Goal: Entertainment & Leisure: Browse casually

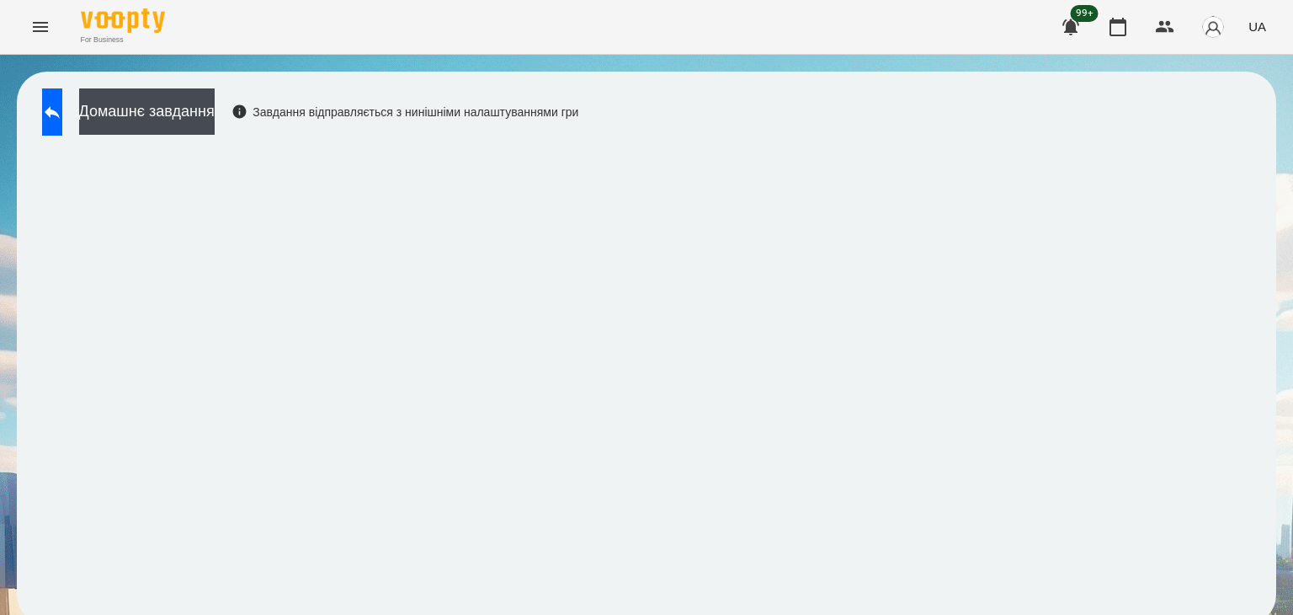
scroll to position [10, 0]
click at [62, 102] on icon at bounding box center [52, 112] width 20 height 20
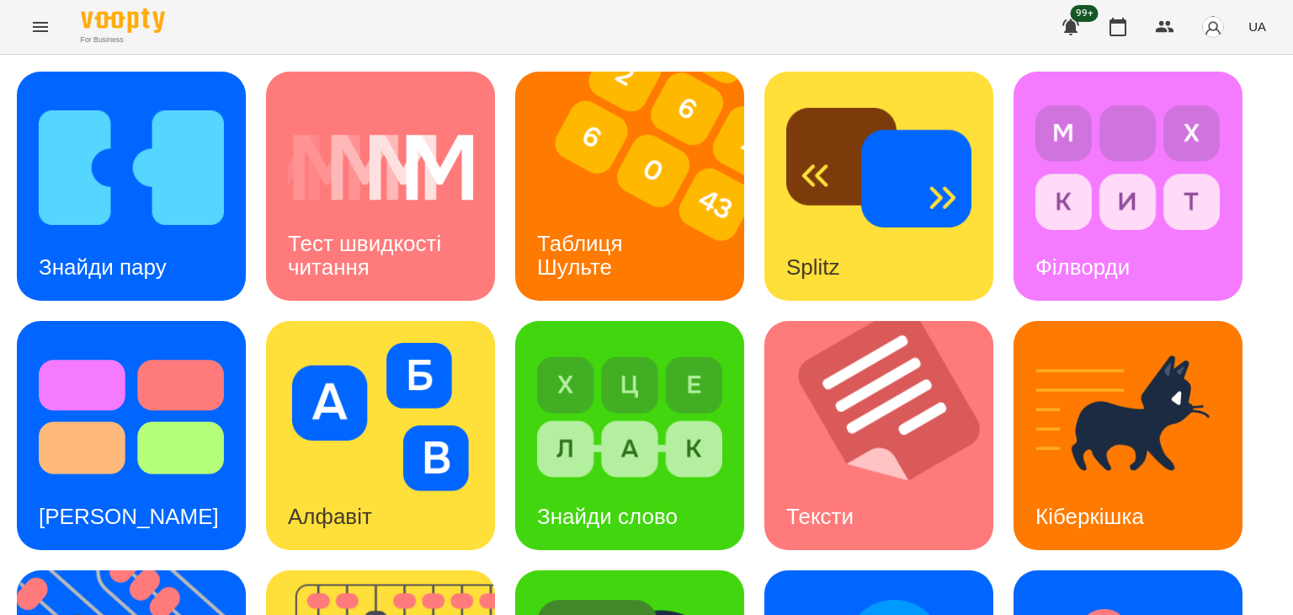
scroll to position [450, 0]
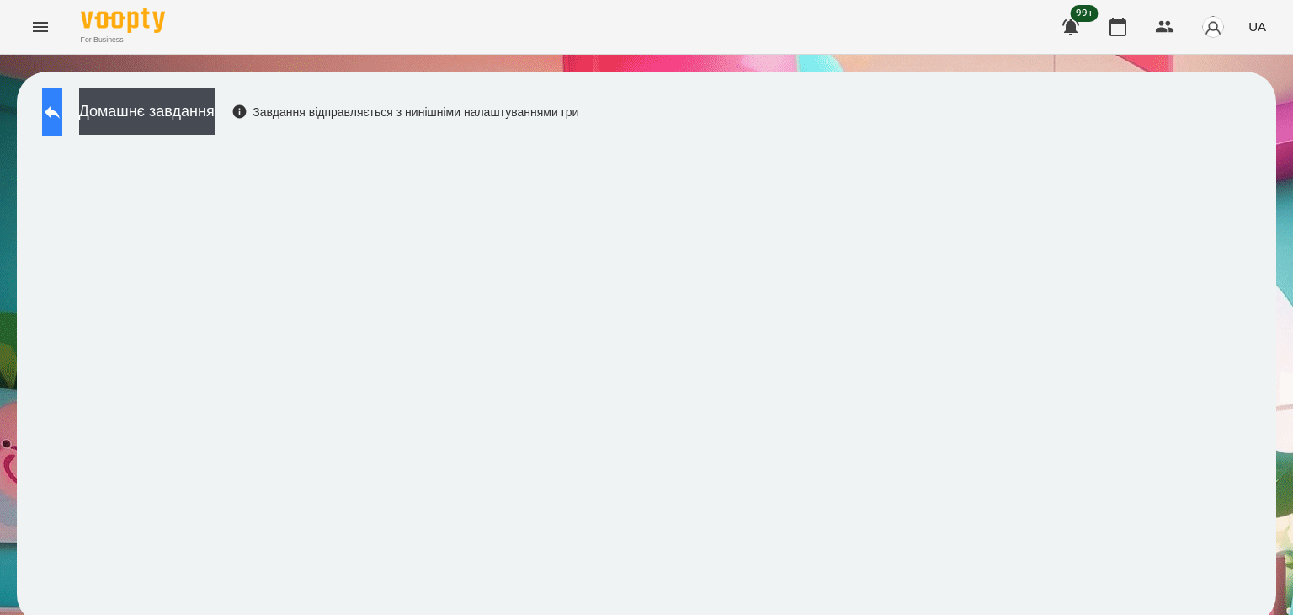
click at [61, 107] on icon at bounding box center [52, 112] width 20 height 20
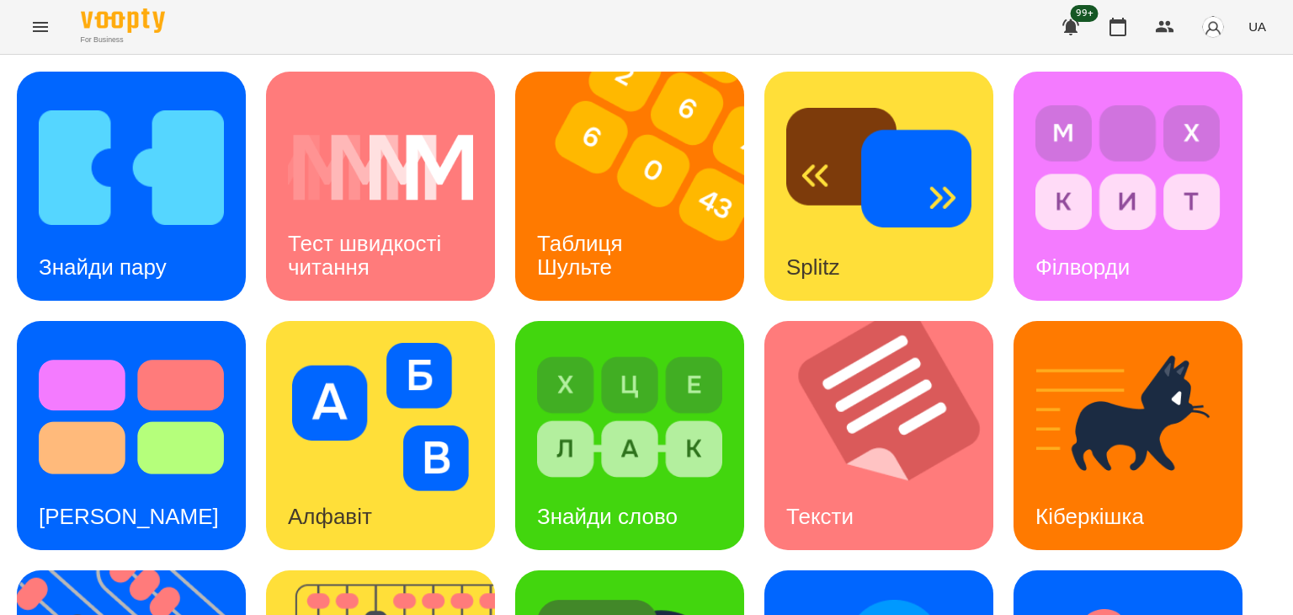
scroll to position [337, 0]
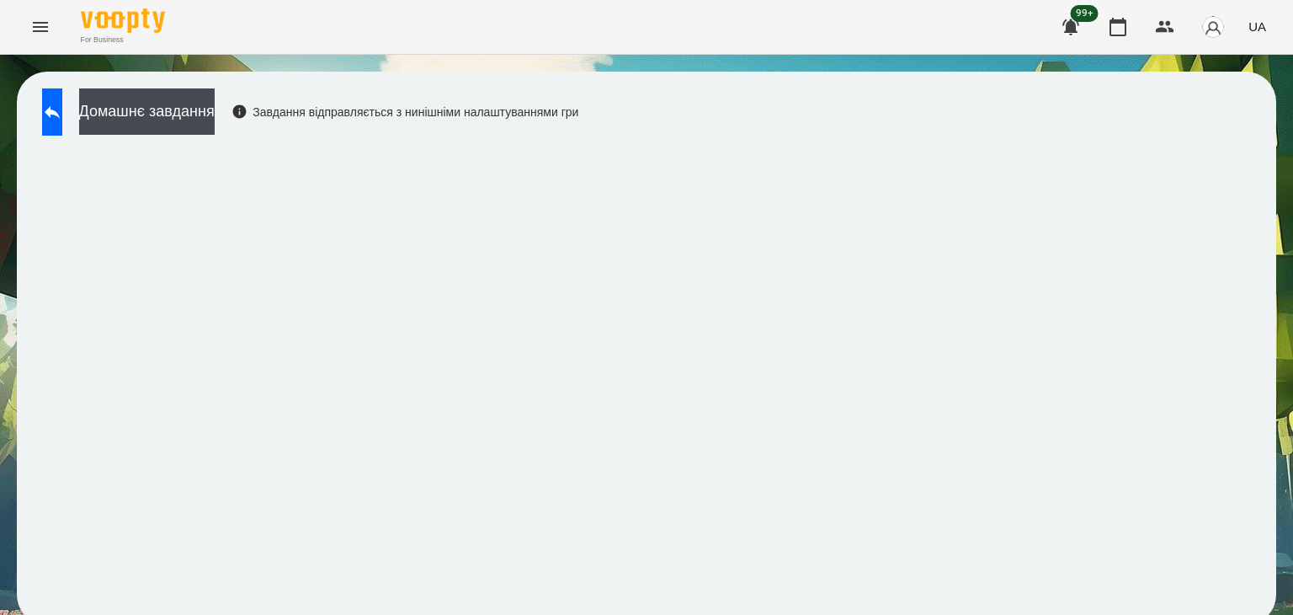
scroll to position [10, 0]
click at [62, 88] on button at bounding box center [52, 111] width 20 height 47
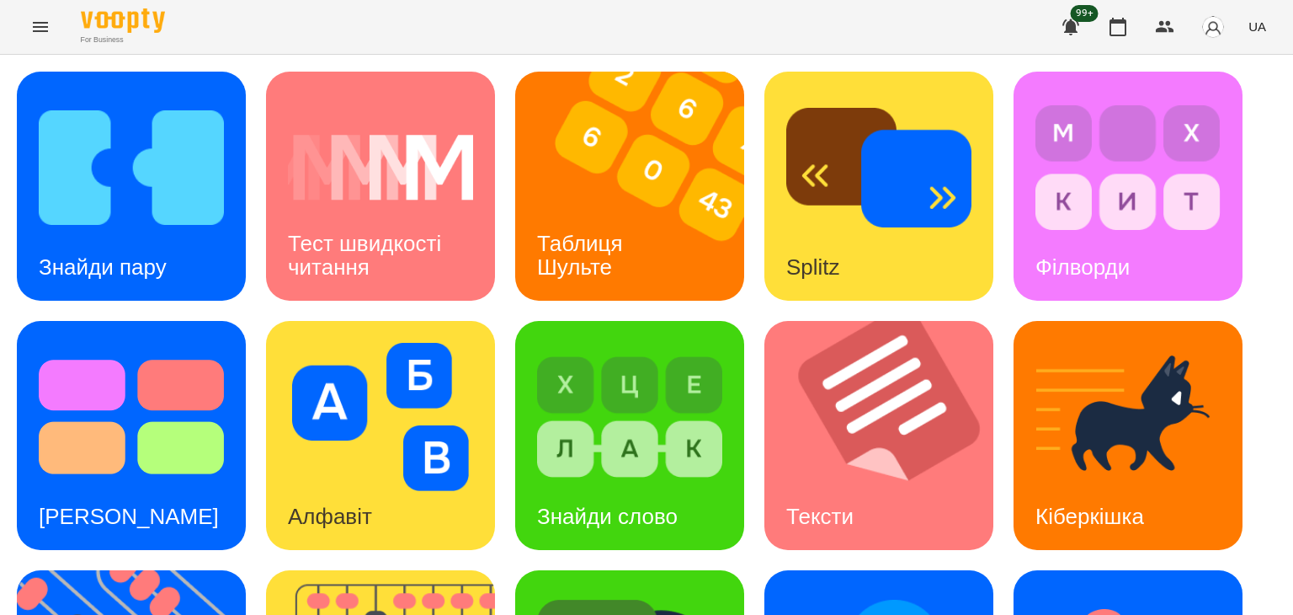
scroll to position [431, 0]
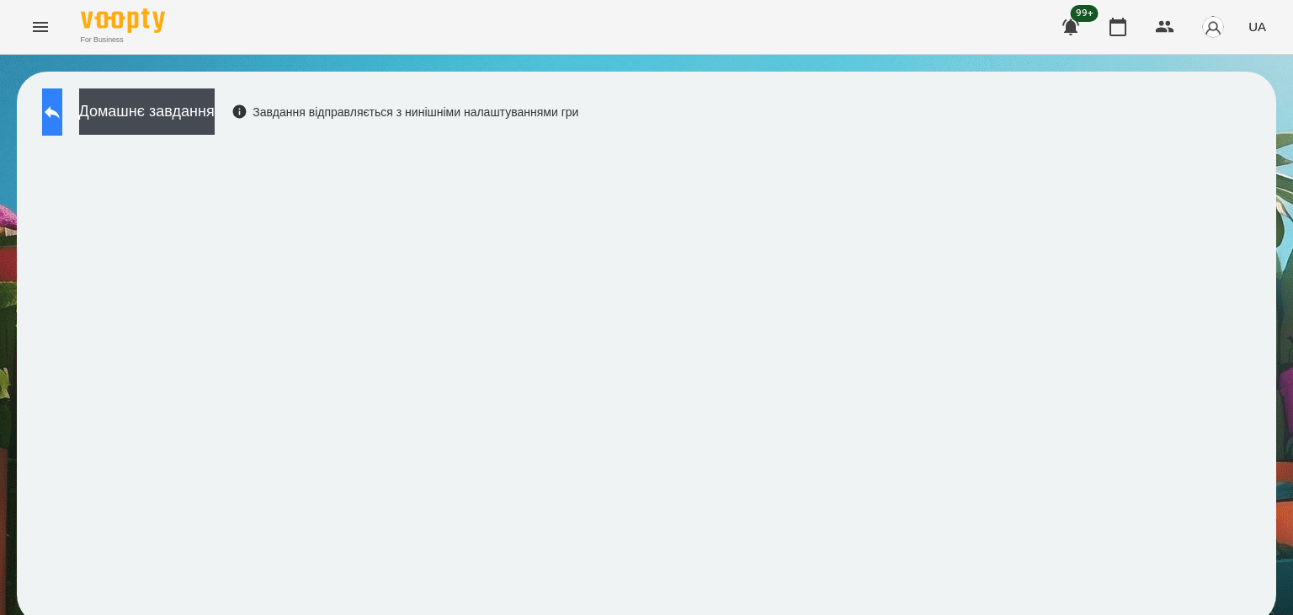
click at [56, 99] on div "Домашнє завдання Завдання відправляється з нинішніми налаштуваннями гри" at bounding box center [646, 348] width 1259 height 553
click at [62, 114] on icon at bounding box center [52, 112] width 20 height 20
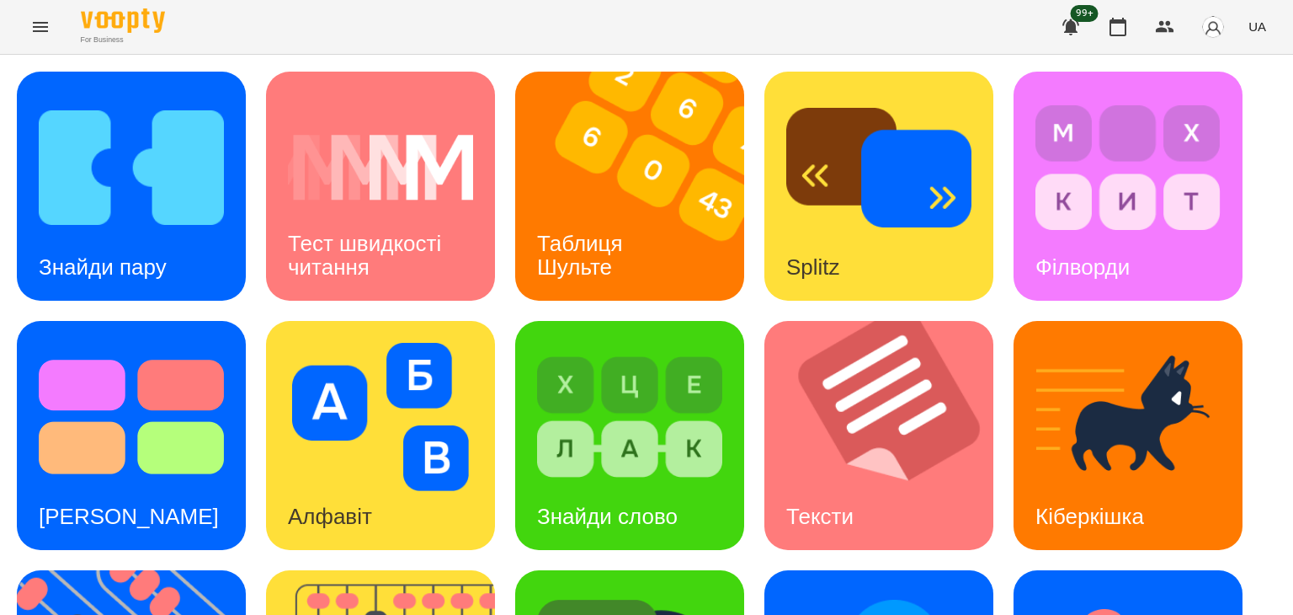
scroll to position [450, 0]
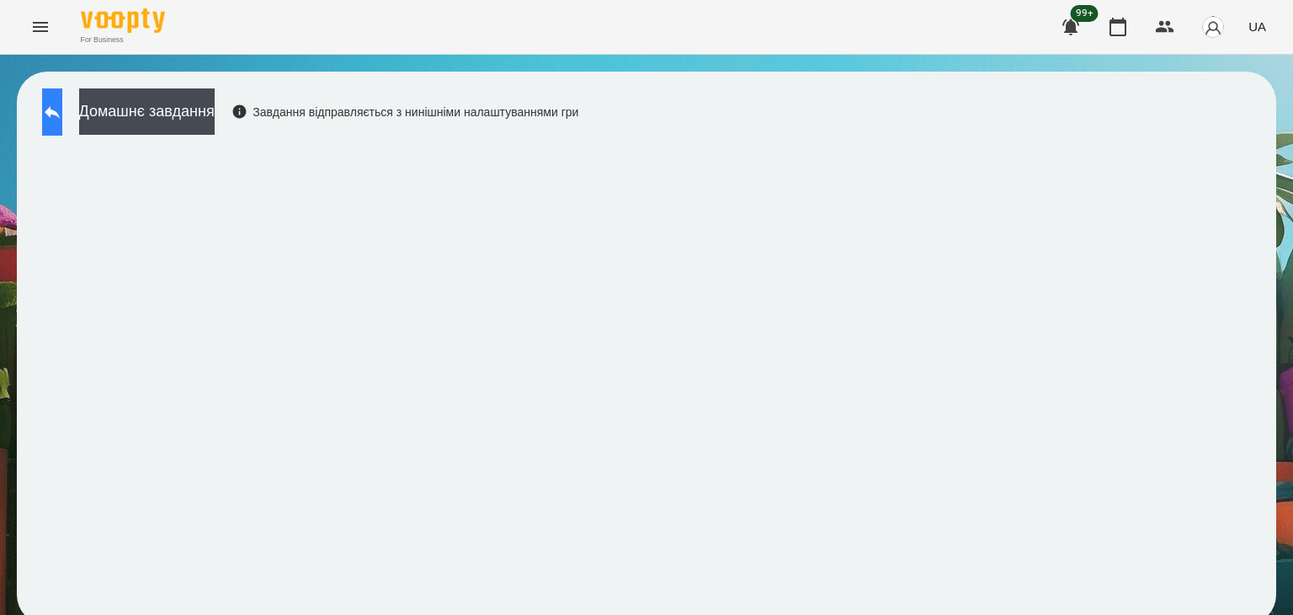
click at [62, 120] on icon at bounding box center [52, 112] width 20 height 20
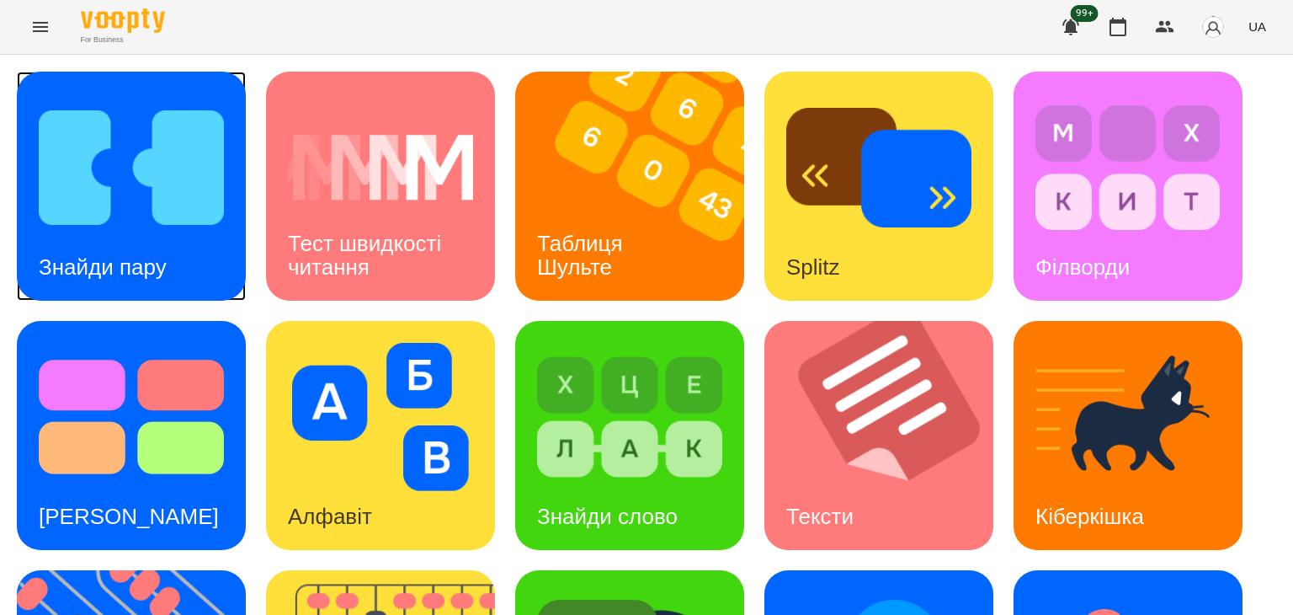
click at [178, 235] on div "Знайди пару" at bounding box center [103, 267] width 172 height 67
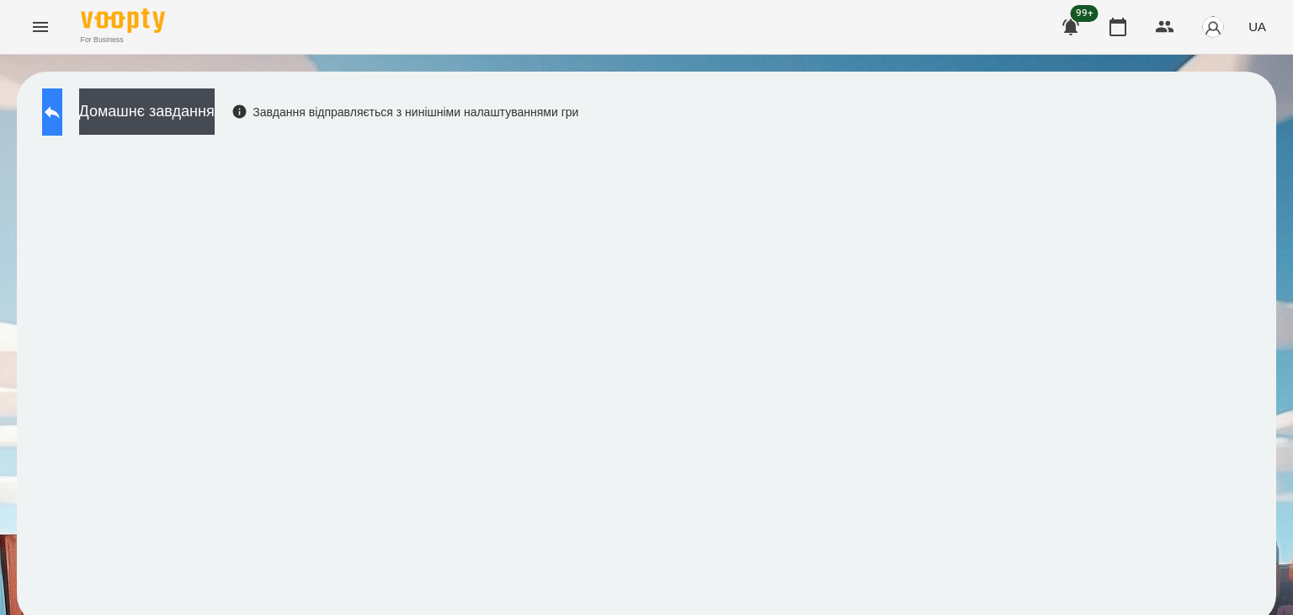
click at [62, 118] on button at bounding box center [52, 111] width 20 height 47
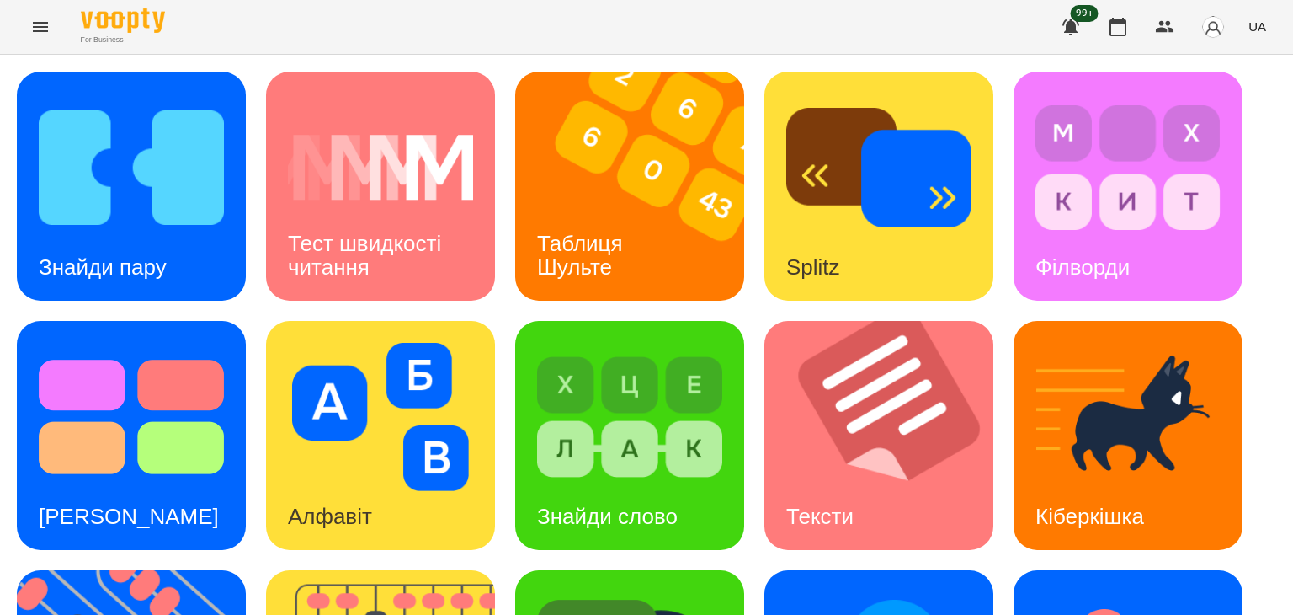
scroll to position [450, 0]
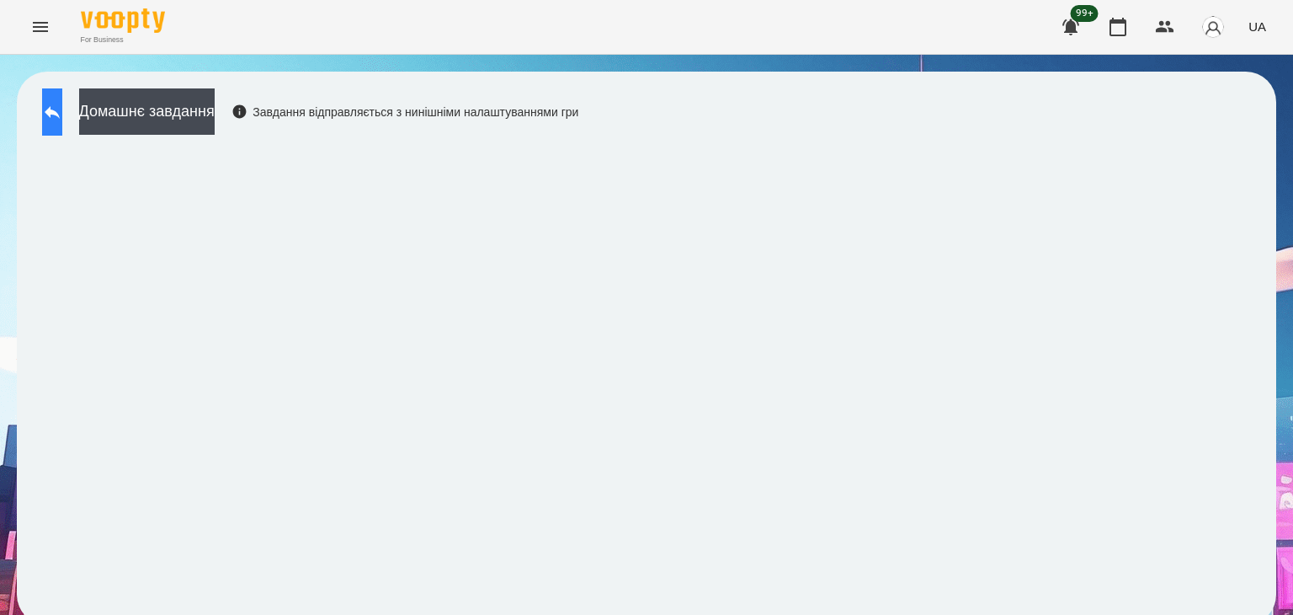
click at [59, 109] on icon at bounding box center [52, 112] width 20 height 20
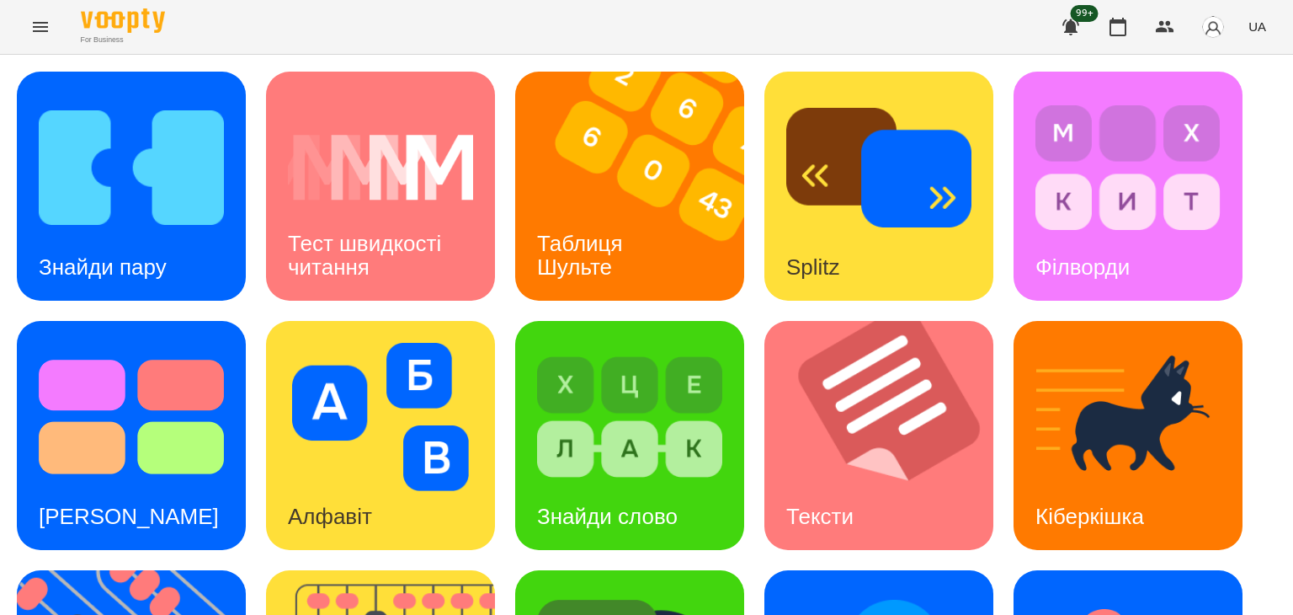
scroll to position [450, 0]
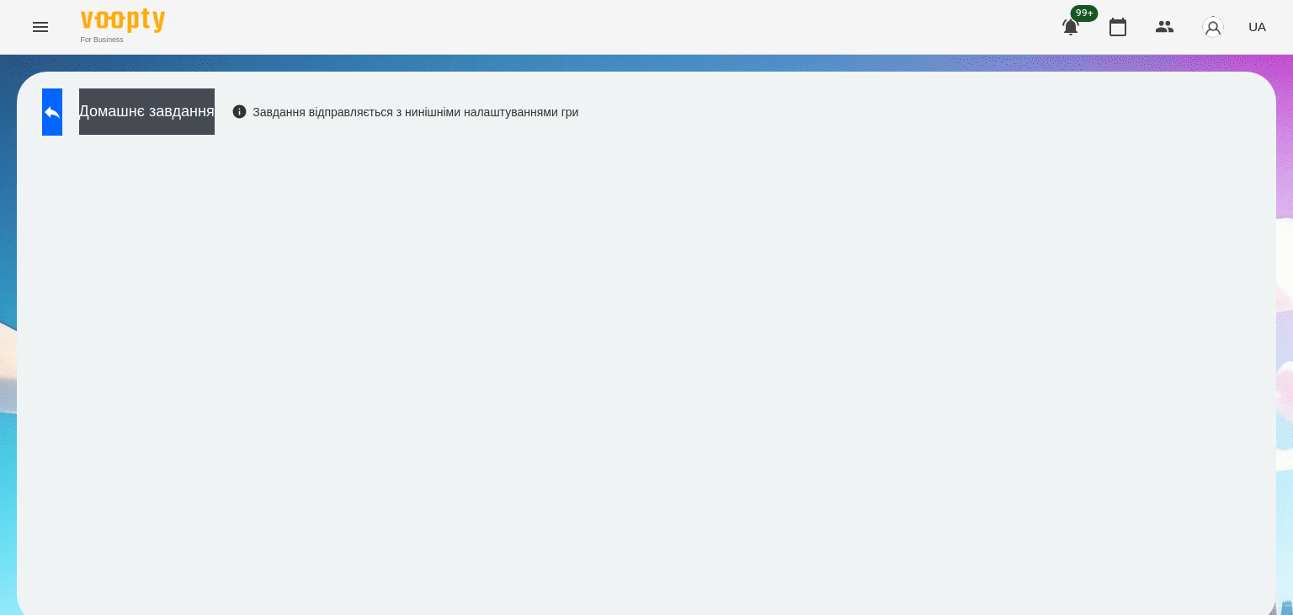
scroll to position [10, 0]
click at [62, 96] on button at bounding box center [52, 111] width 20 height 47
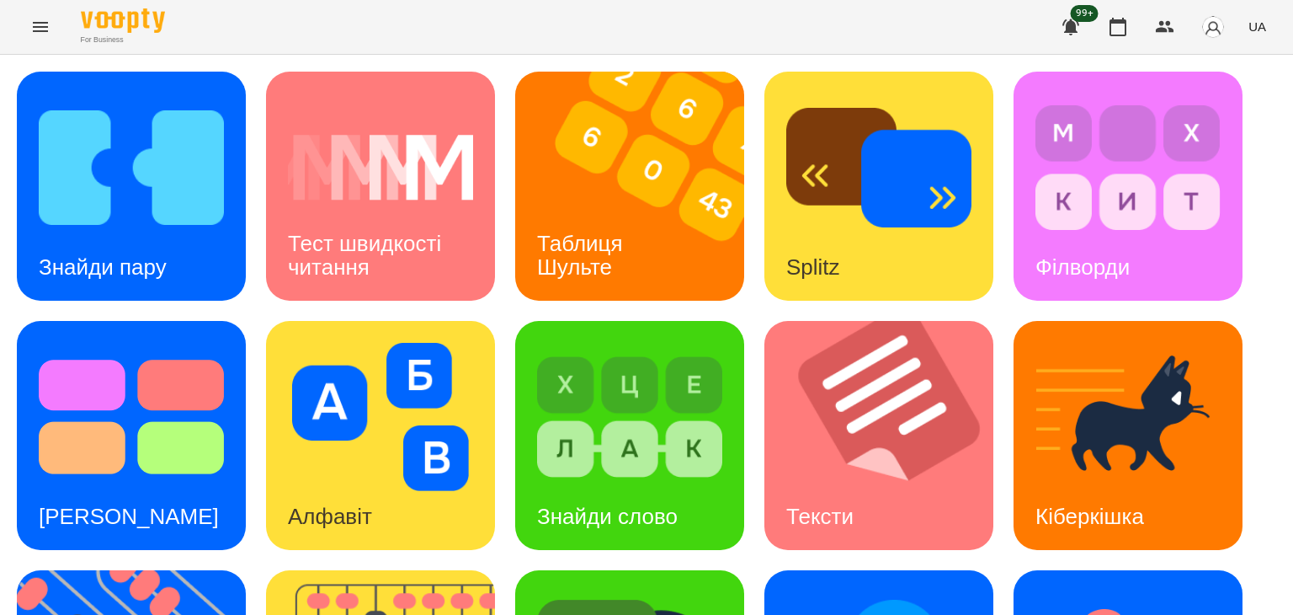
scroll to position [450, 0]
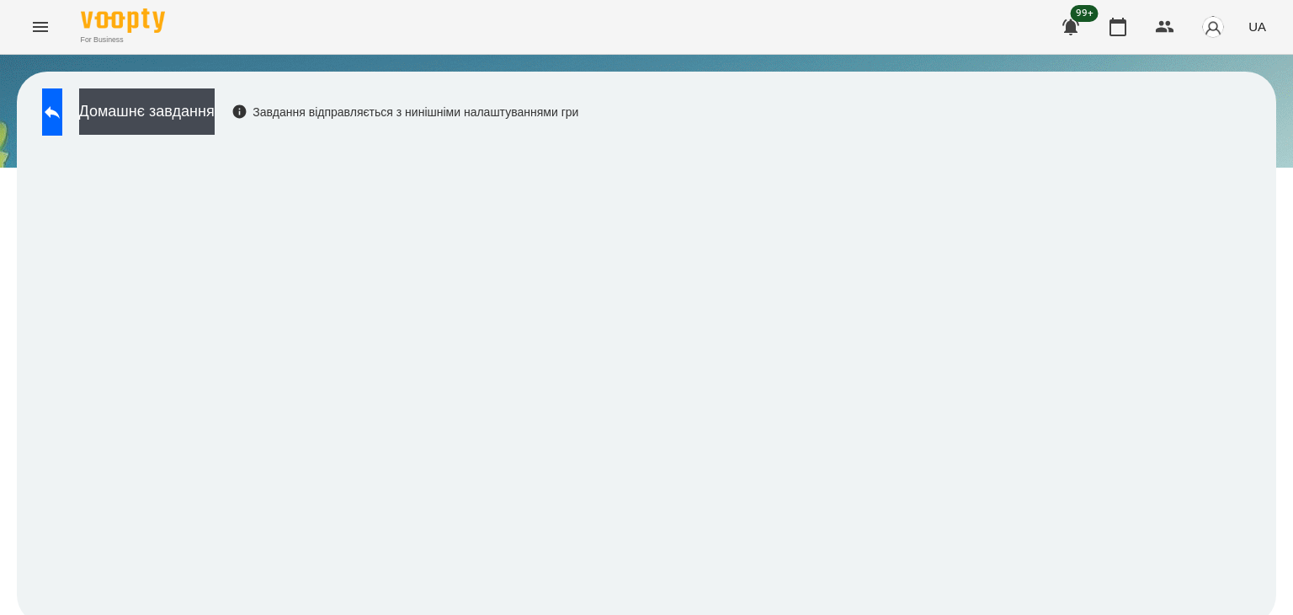
scroll to position [10, 0]
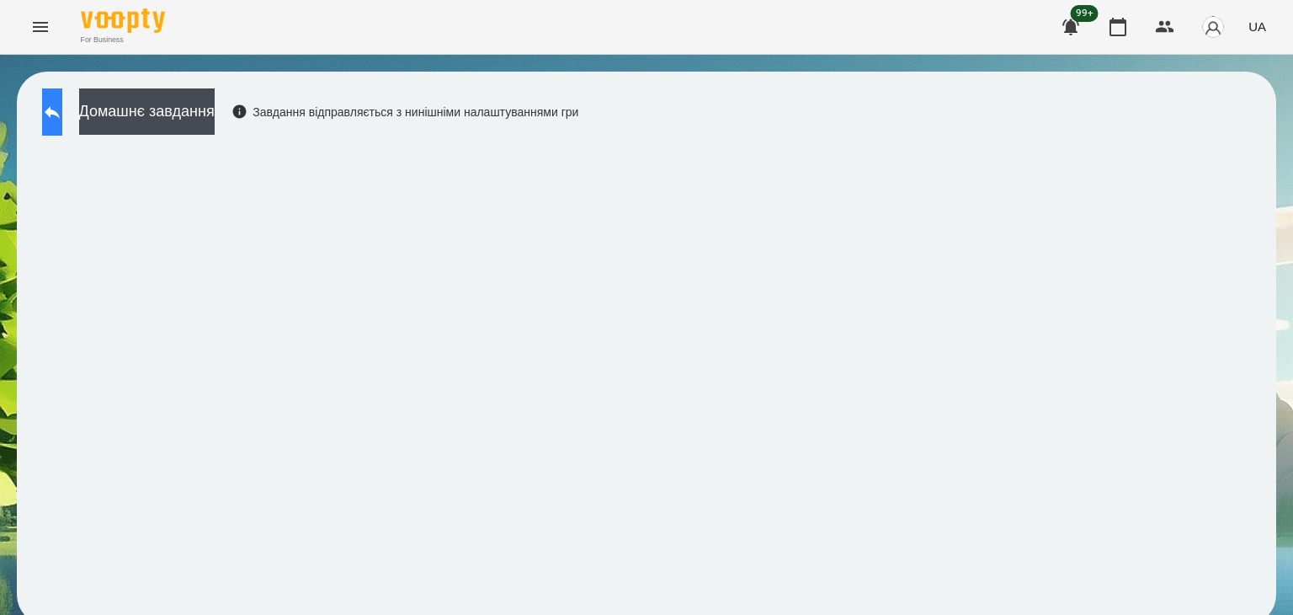
click at [62, 108] on icon at bounding box center [52, 112] width 20 height 20
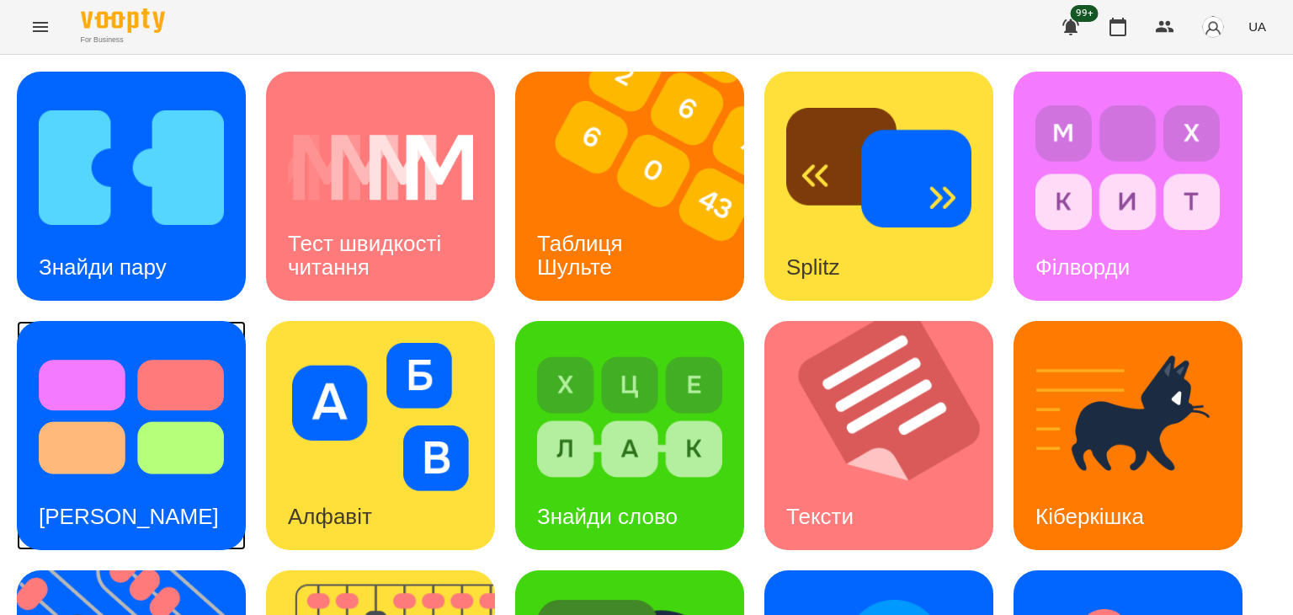
click at [121, 485] on div "[PERSON_NAME]" at bounding box center [129, 516] width 224 height 67
